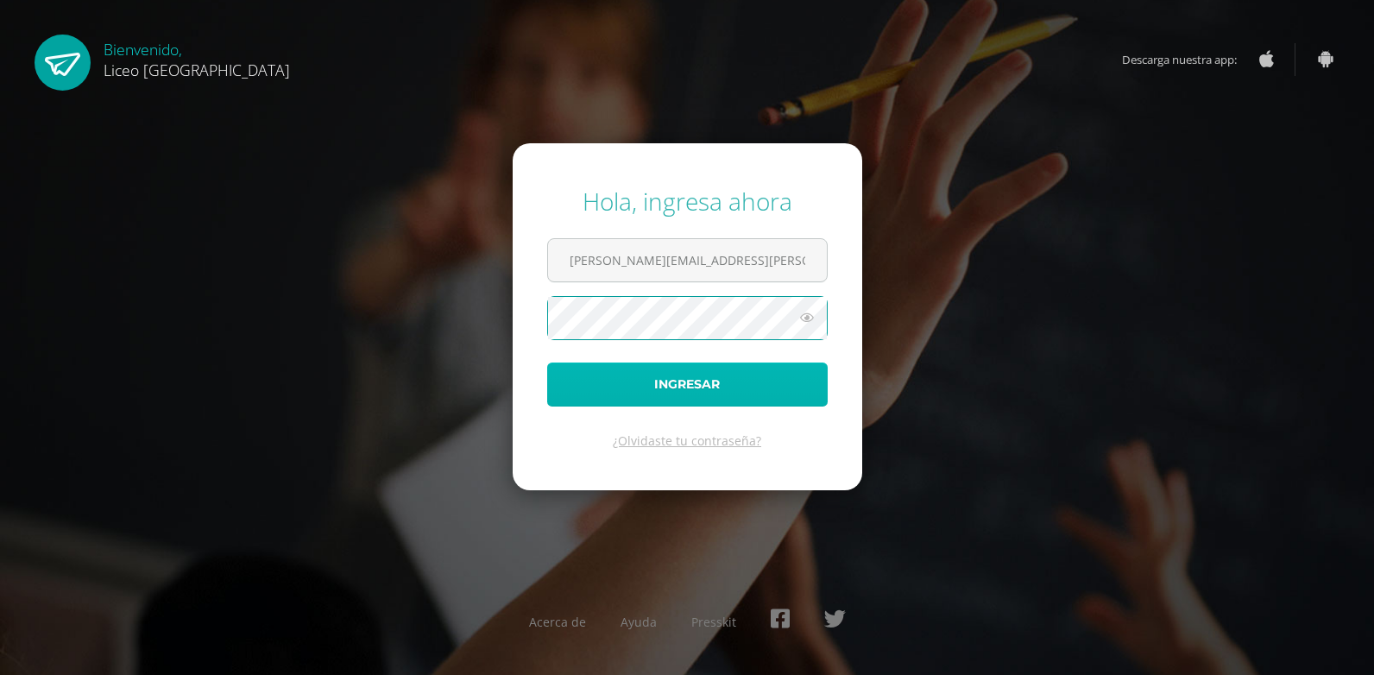
click at [720, 384] on button "Ingresar" at bounding box center [687, 384] width 280 height 44
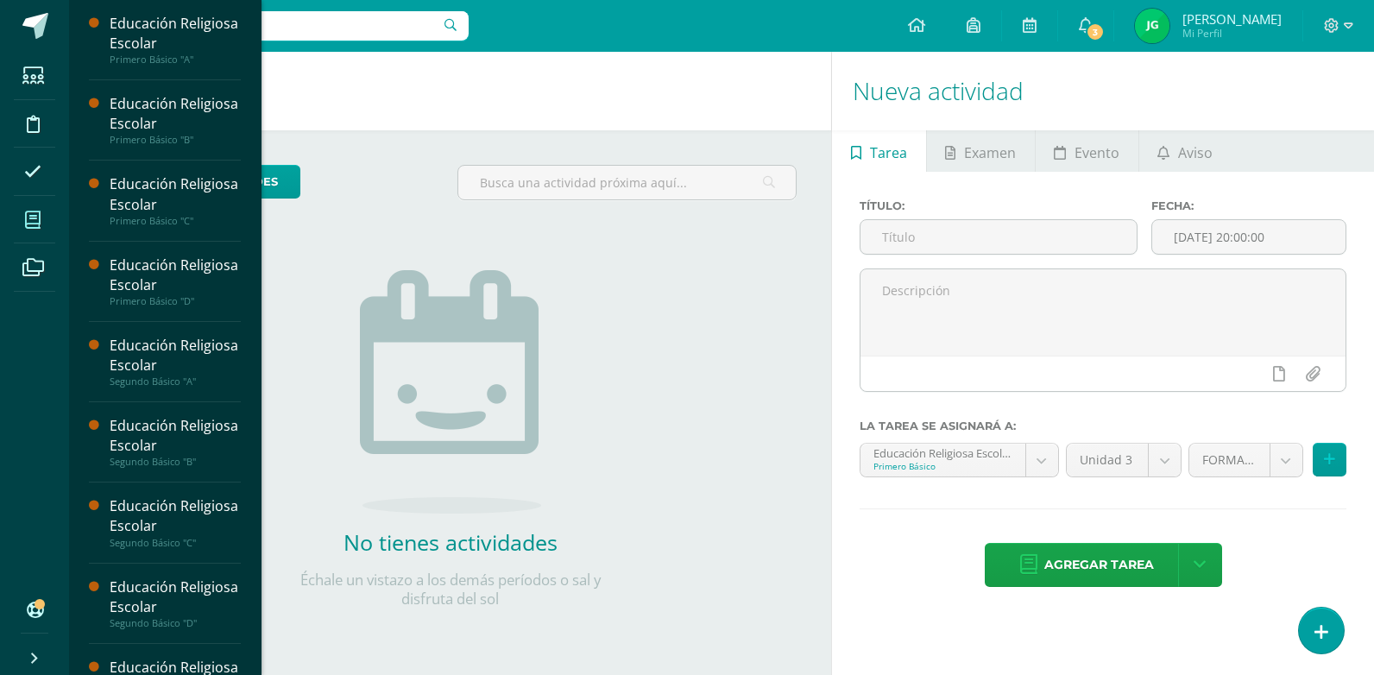
click at [36, 217] on icon at bounding box center [33, 219] width 16 height 17
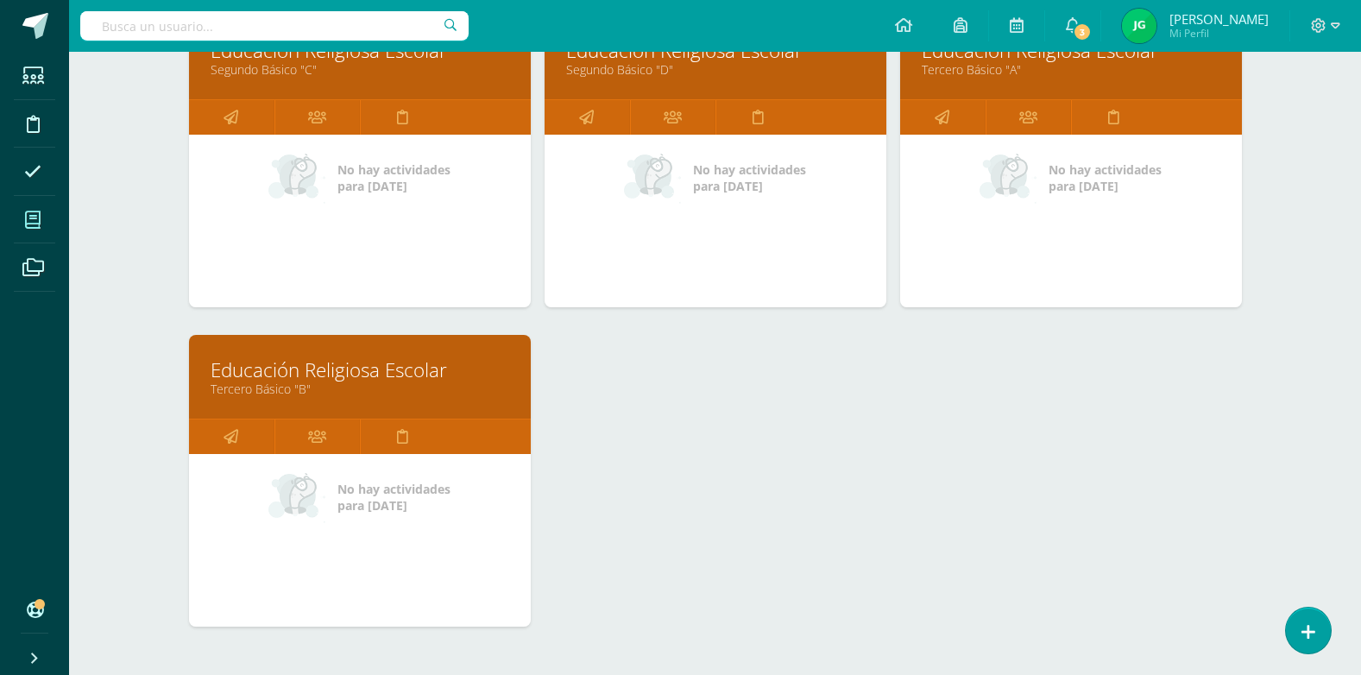
scroll to position [863, 0]
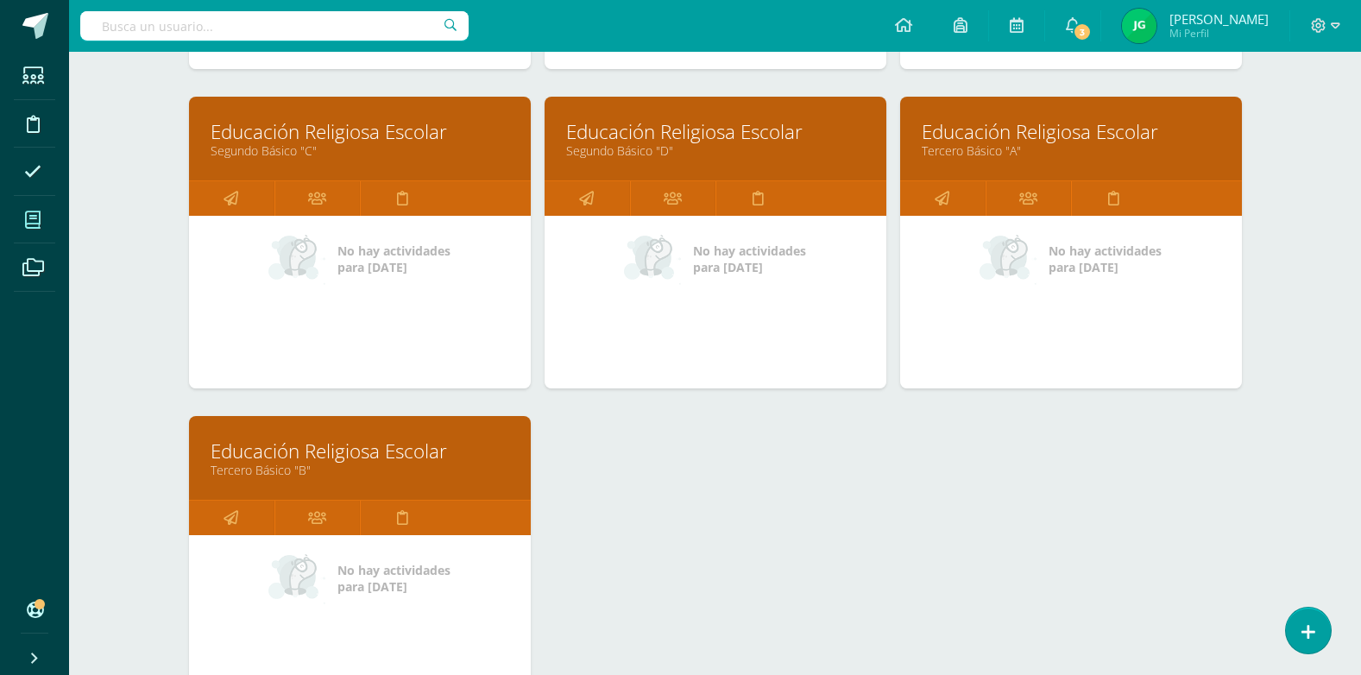
click at [1015, 124] on link "Educación Religiosa Escolar" at bounding box center [1070, 131] width 299 height 27
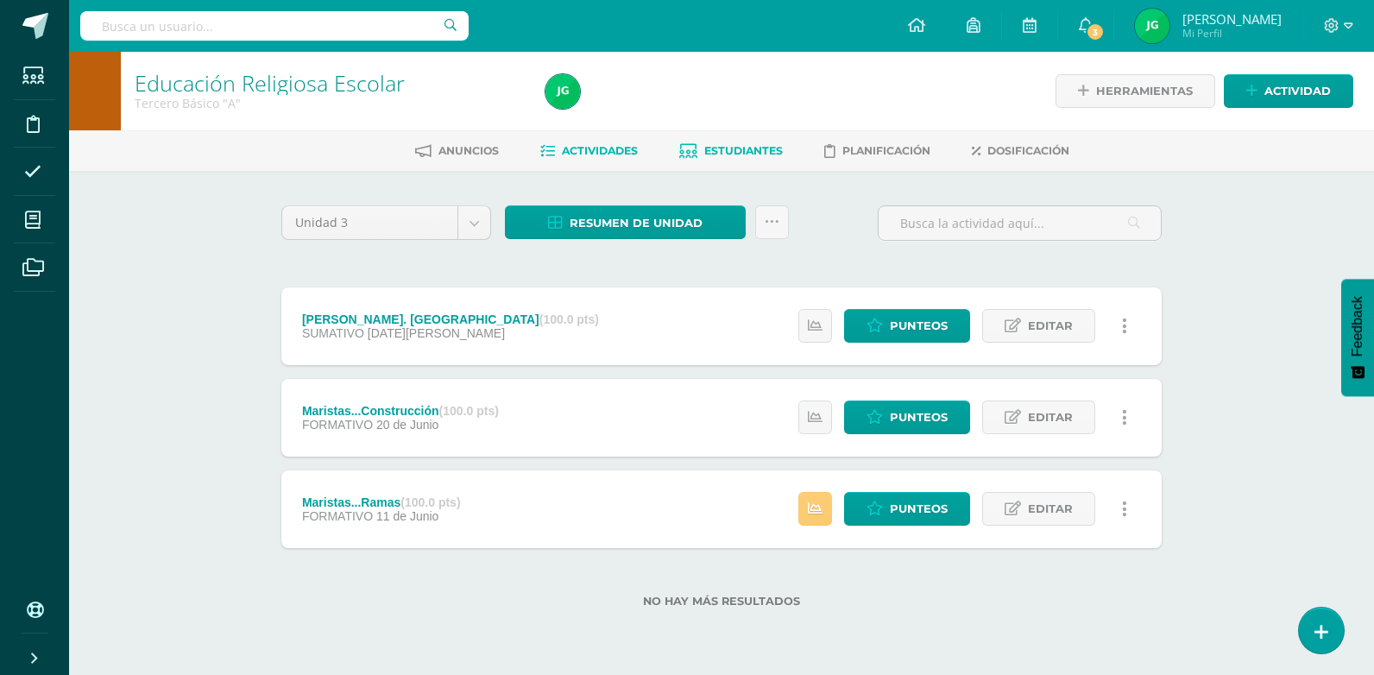
click at [751, 150] on span "Estudiantes" at bounding box center [743, 150] width 79 height 13
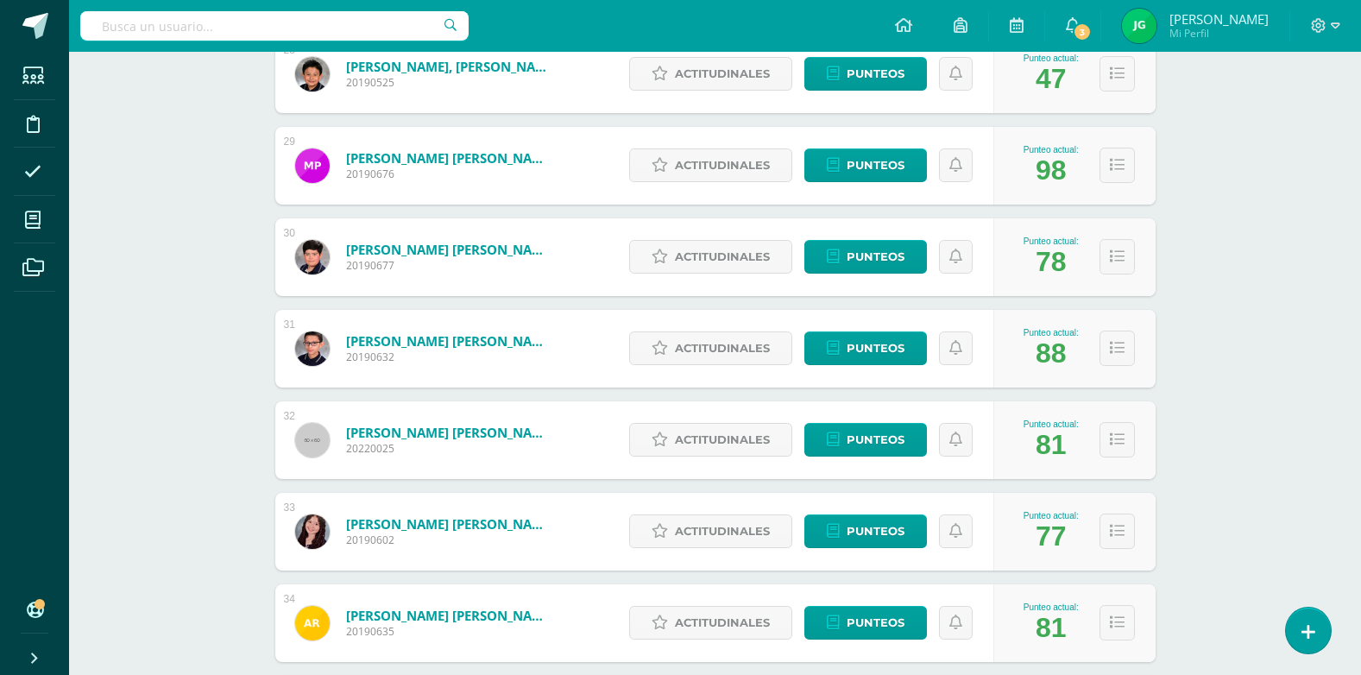
scroll to position [2971, 0]
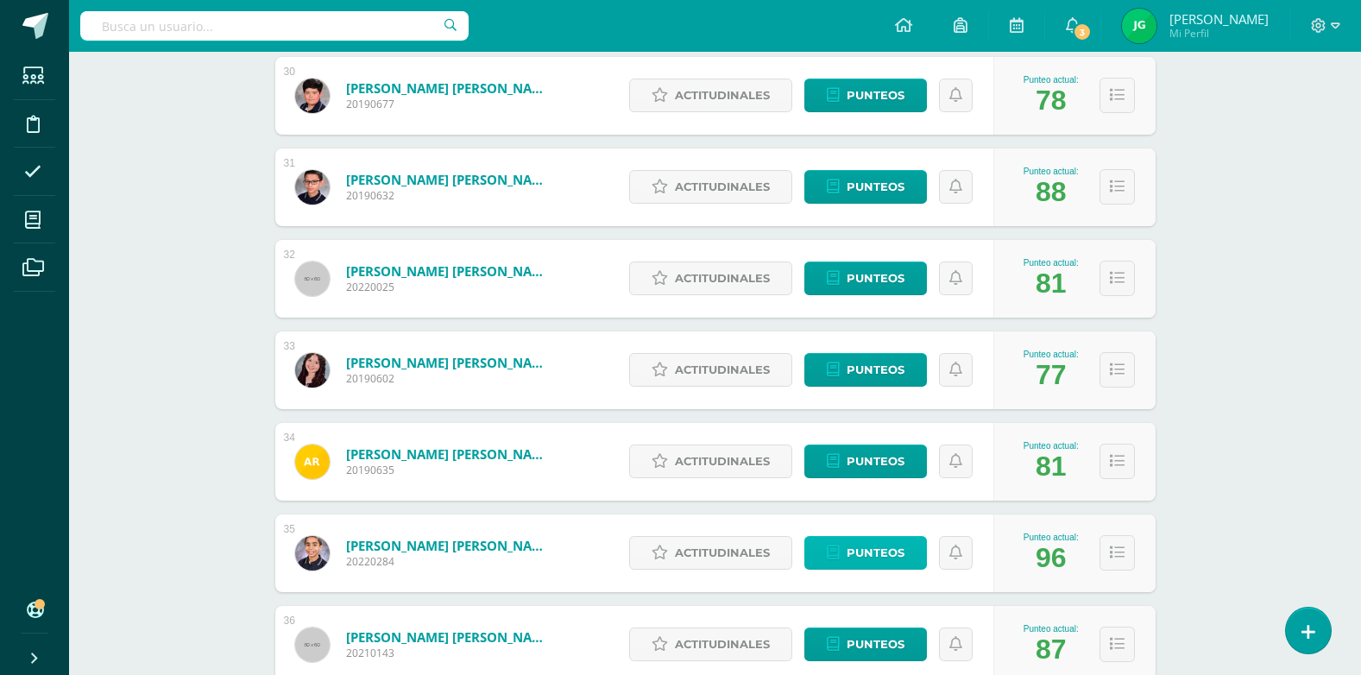
click at [874, 545] on span "Punteos" at bounding box center [875, 553] width 58 height 32
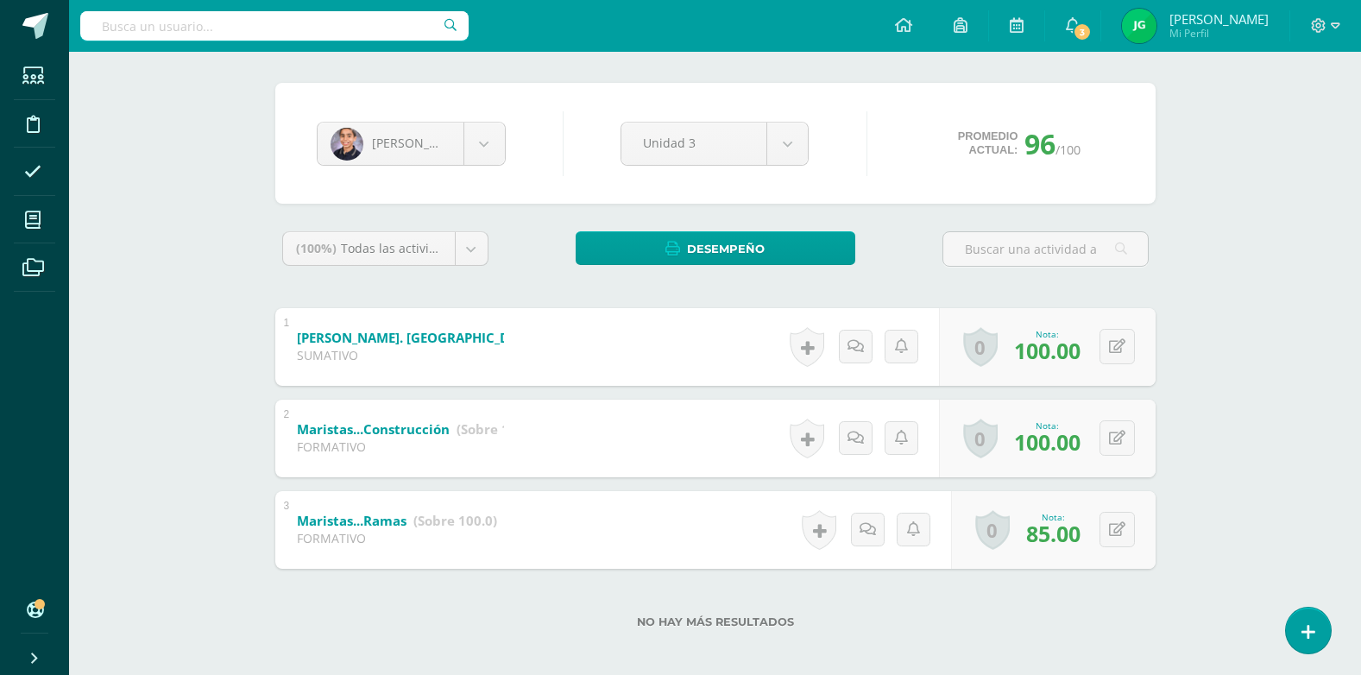
scroll to position [131, 0]
